Goal: Find specific page/section: Find specific page/section

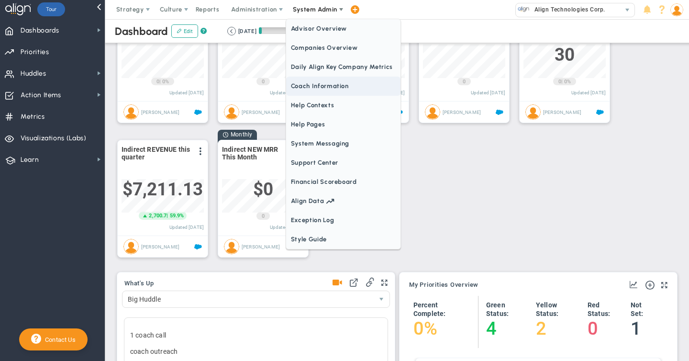
click at [305, 86] on span "Coach Information" at bounding box center [343, 86] width 114 height 19
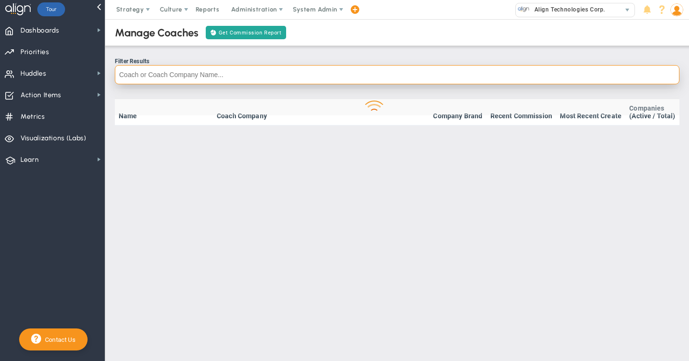
click at [147, 76] on input "text" at bounding box center [397, 74] width 565 height 19
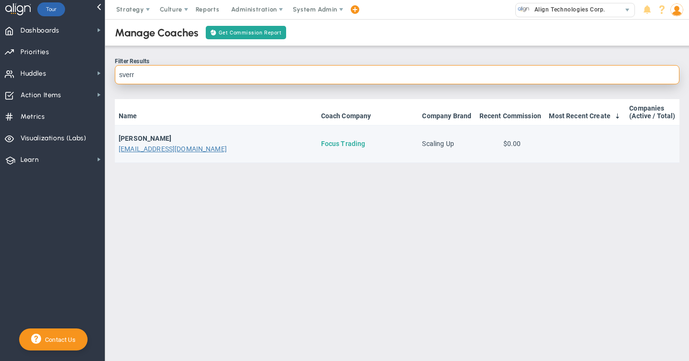
type input "sverr"
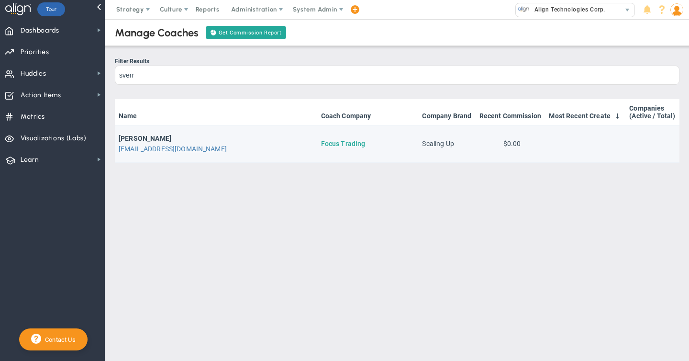
click at [325, 144] on link "Focus Trading" at bounding box center [343, 144] width 45 height 8
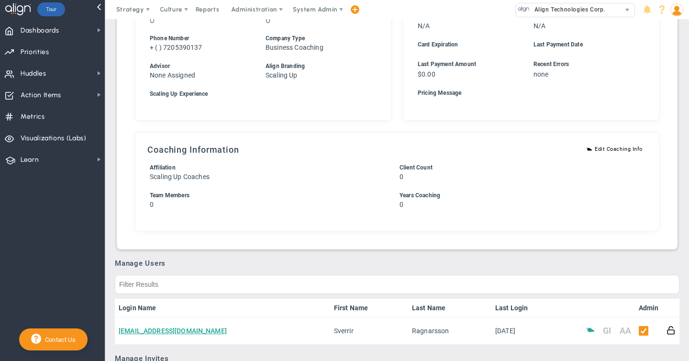
scroll to position [330, 0]
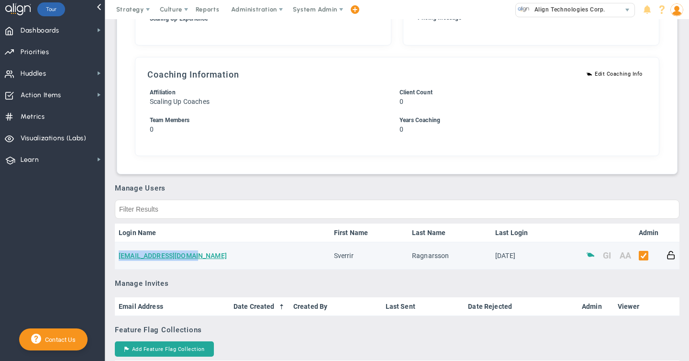
drag, startPoint x: 192, startPoint y: 256, endPoint x: 117, endPoint y: 258, distance: 74.7
click at [117, 258] on td "[EMAIL_ADDRESS][DOMAIN_NAME]" at bounding box center [222, 255] width 215 height 27
copy link "[EMAIL_ADDRESS][DOMAIN_NAME]"
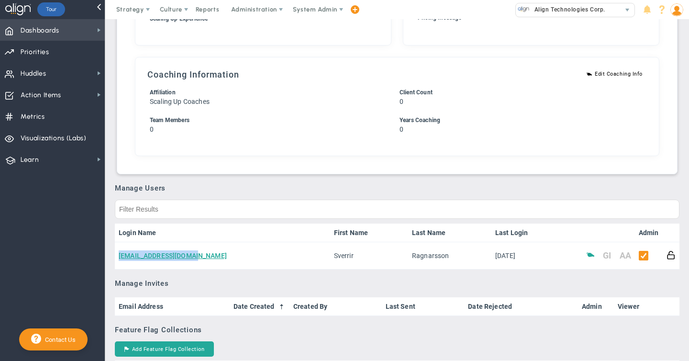
click at [41, 32] on span "Dashboards" at bounding box center [40, 31] width 39 height 20
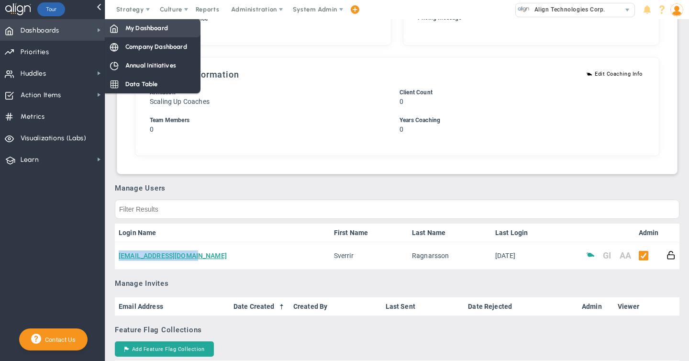
click at [155, 35] on div "My Dashboard" at bounding box center [153, 28] width 96 height 19
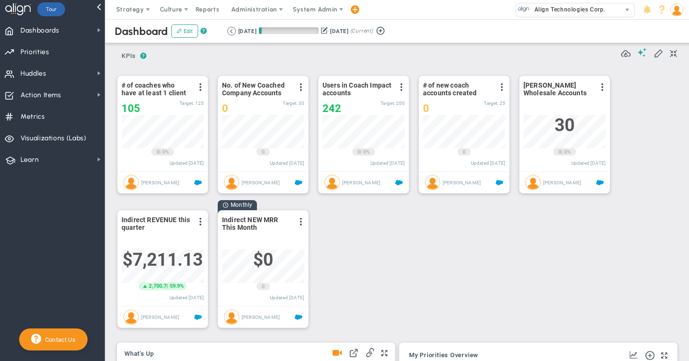
scroll to position [478466, 478417]
click at [317, 11] on span "System Admin" at bounding box center [315, 9] width 45 height 7
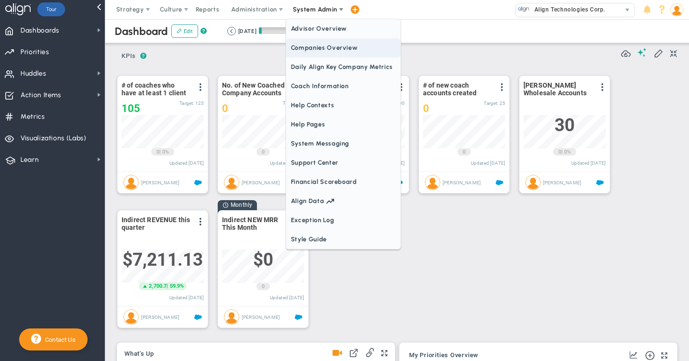
click at [309, 54] on span "Companies Overview" at bounding box center [343, 47] width 114 height 19
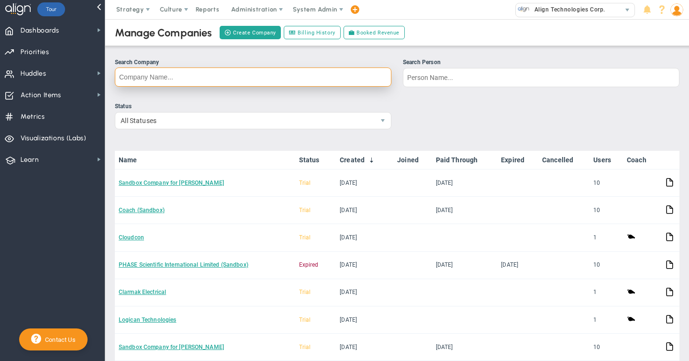
click at [143, 74] on input "Search Company" at bounding box center [253, 76] width 277 height 19
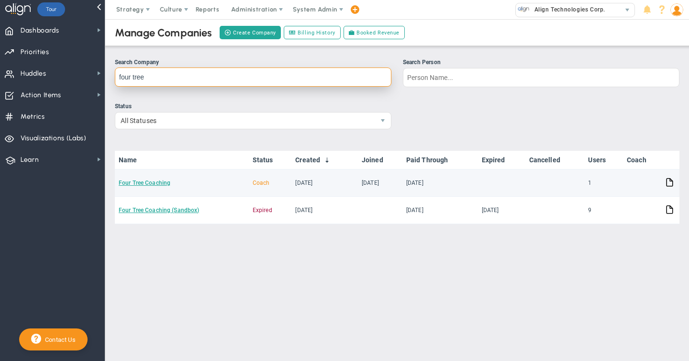
type input "four tree"
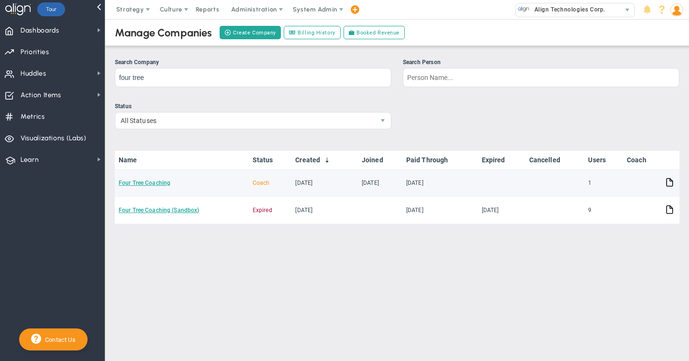
click at [143, 188] on td "Four Tree Coaching" at bounding box center [182, 182] width 134 height 27
click at [143, 182] on link "Four Tree Coaching" at bounding box center [145, 182] width 52 height 7
